Goal: Transaction & Acquisition: Subscribe to service/newsletter

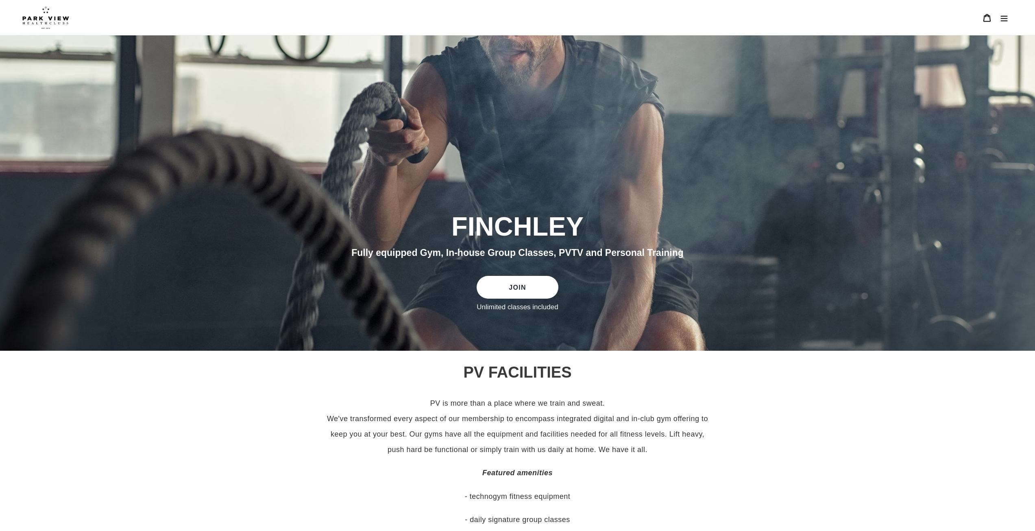
click at [1005, 11] on button "Menu" at bounding box center [1004, 17] width 17 height 17
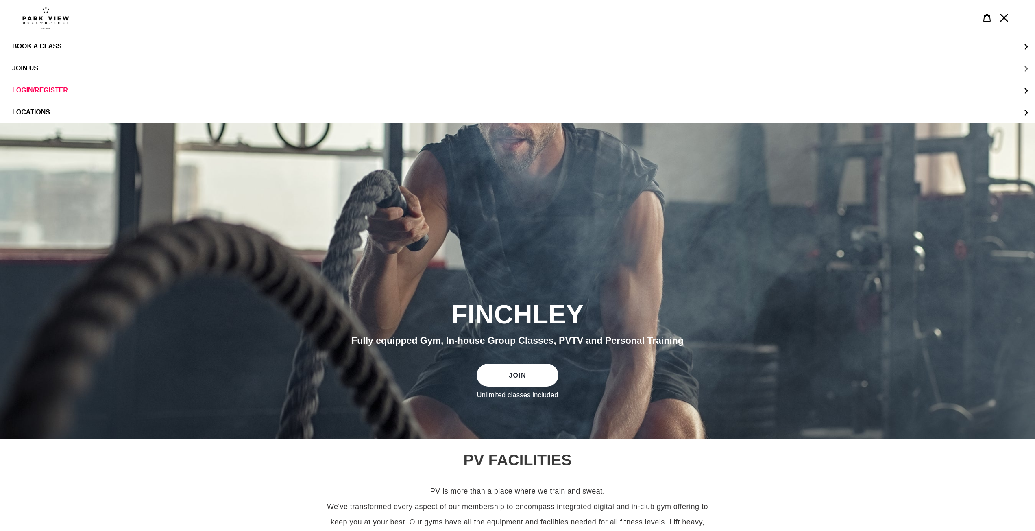
click at [65, 72] on button "JOIN US" at bounding box center [517, 68] width 1035 height 22
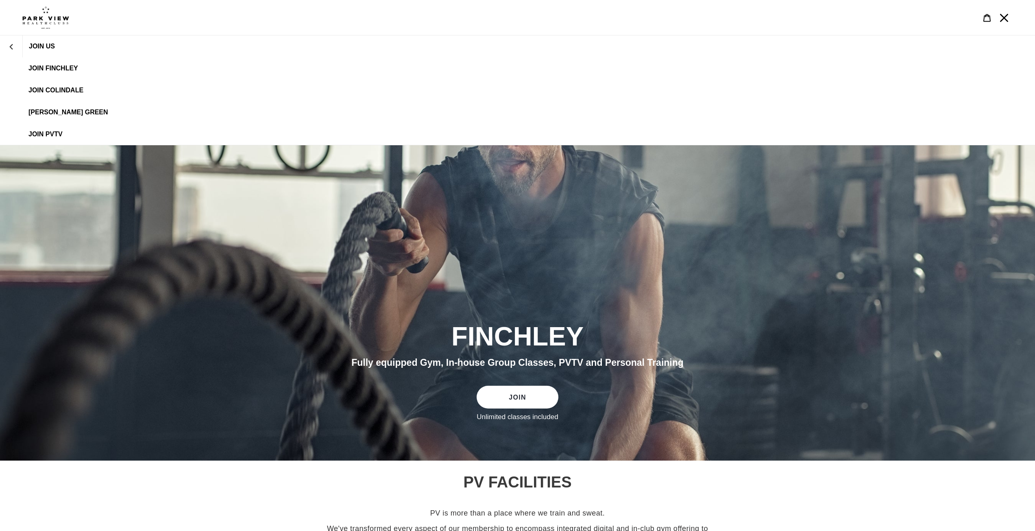
click at [71, 71] on span "JOIN FINCHLEY" at bounding box center [53, 68] width 50 height 7
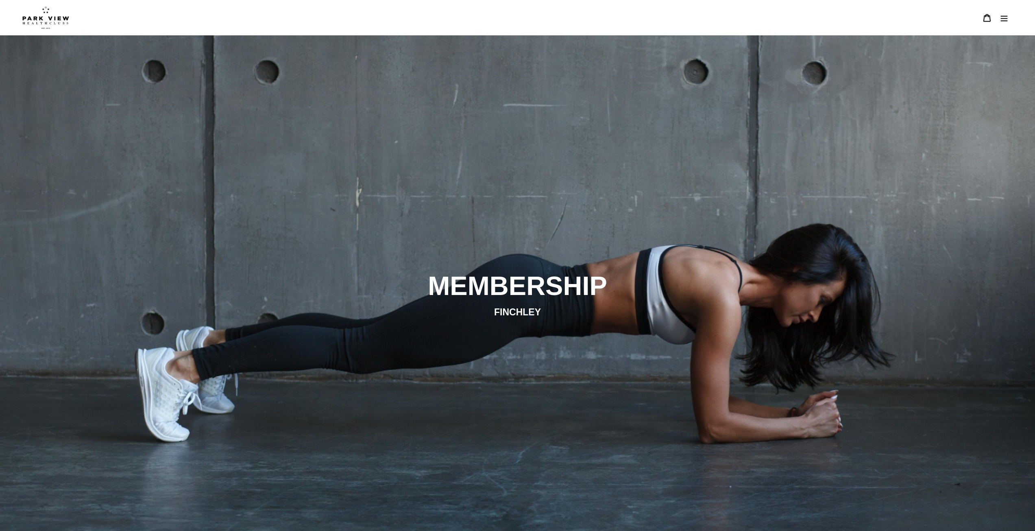
click at [53, 22] on img at bounding box center [45, 17] width 47 height 23
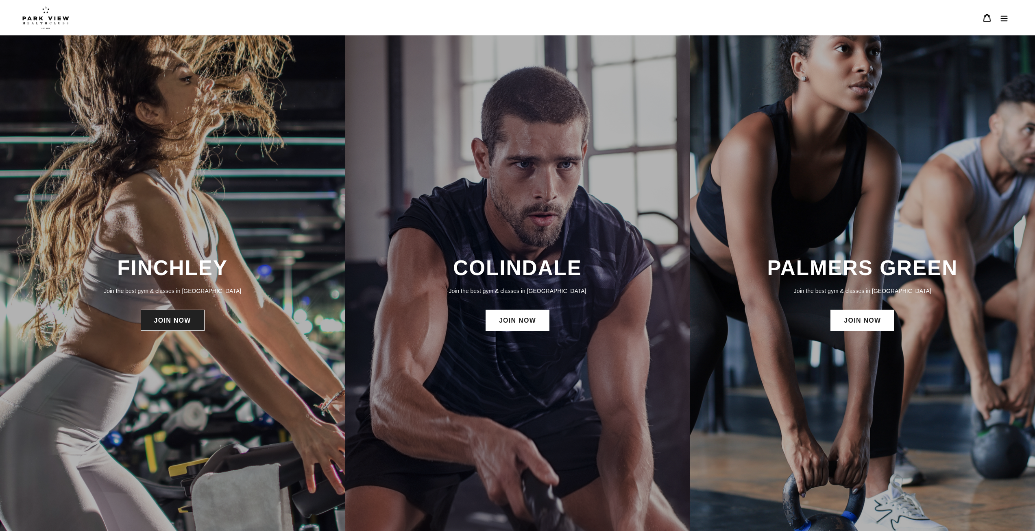
click at [192, 327] on link "JOIN NOW" at bounding box center [173, 320] width 64 height 21
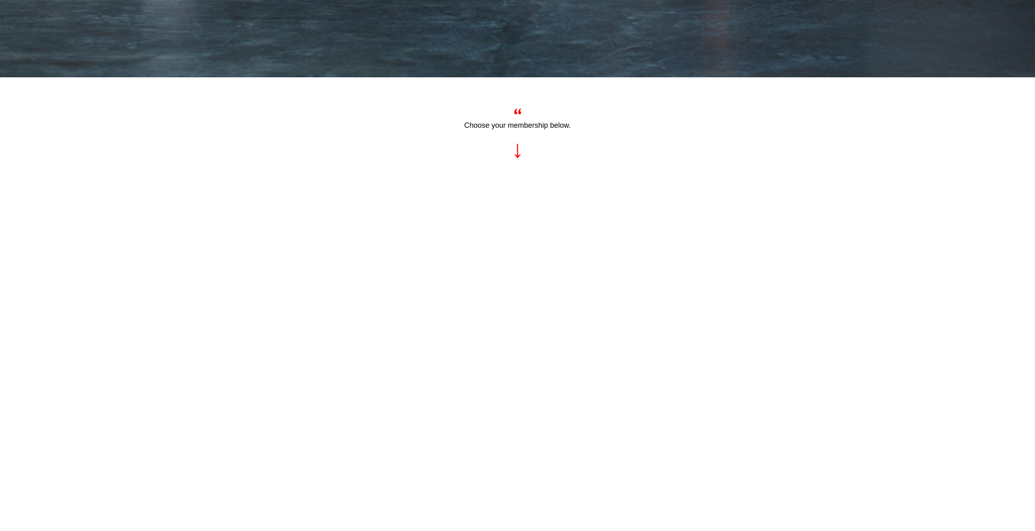
scroll to position [325, 0]
